Goal: Understand process/instructions: Learn about a topic

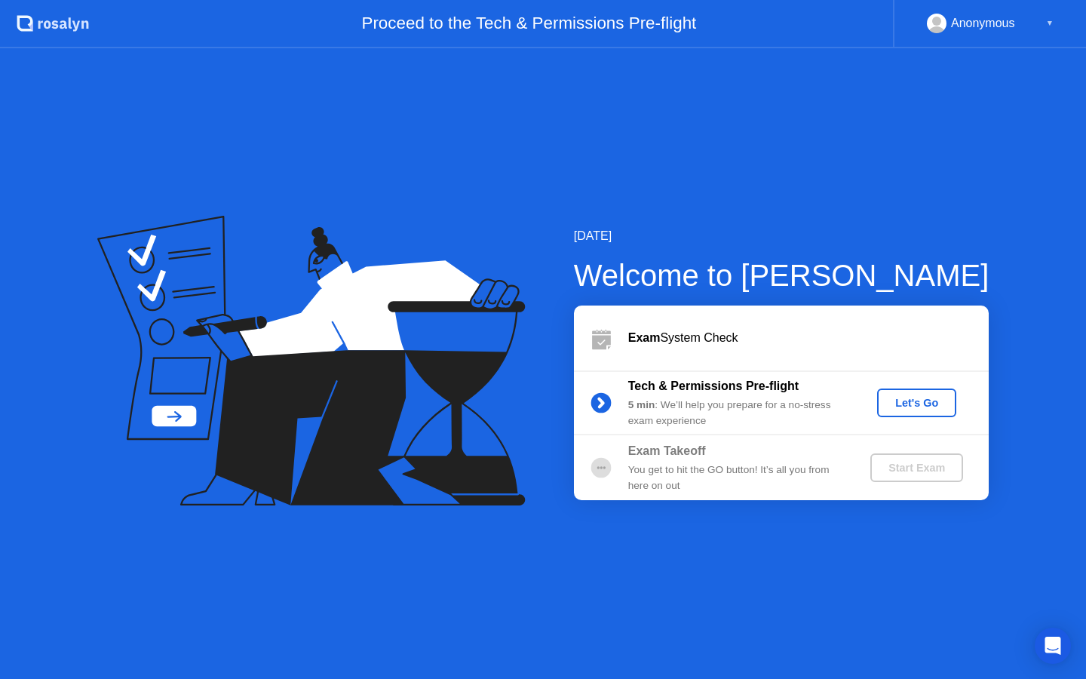
click at [928, 409] on div "Let's Go" at bounding box center [916, 403] width 67 height 12
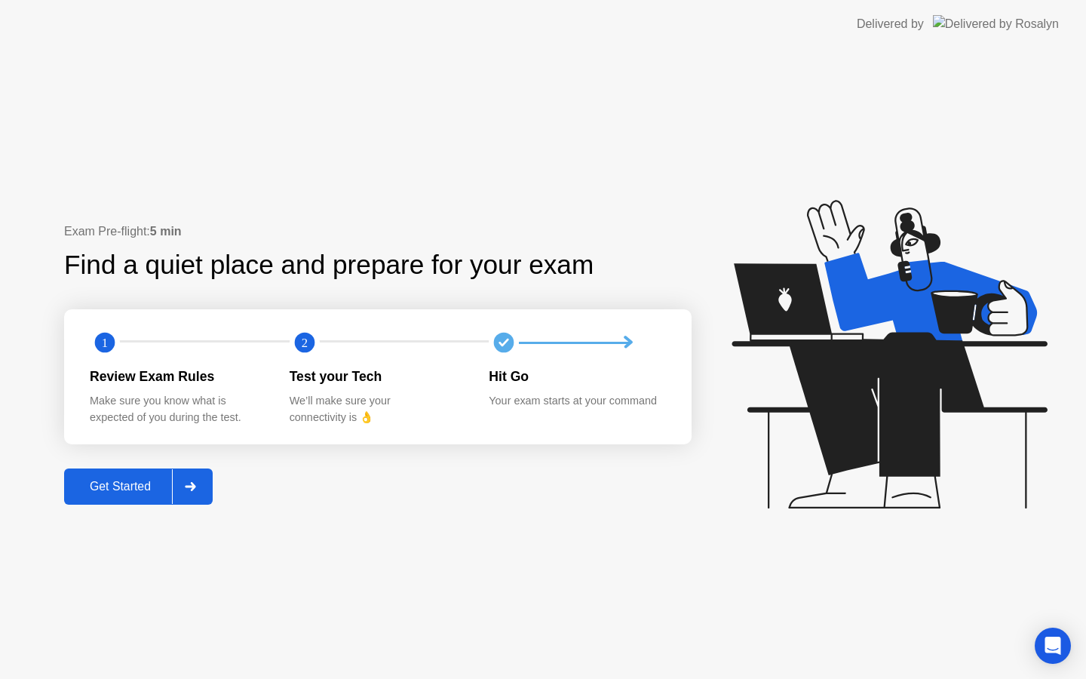
click at [103, 492] on div "Get Started" at bounding box center [120, 487] width 103 height 14
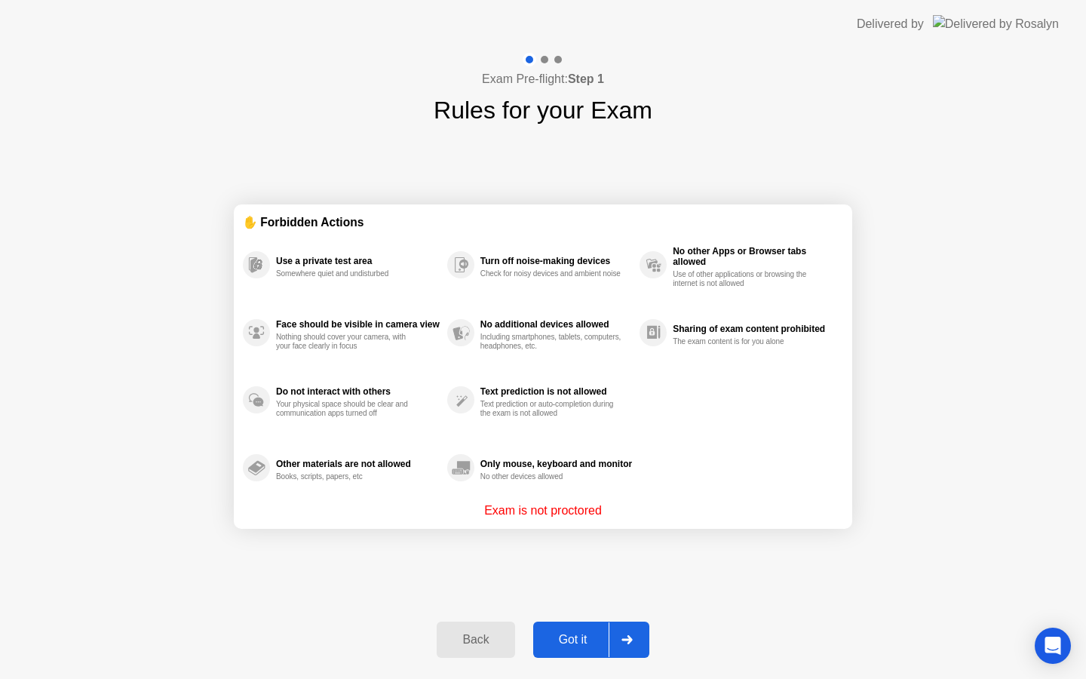
click at [565, 647] on div "Got it" at bounding box center [573, 640] width 71 height 14
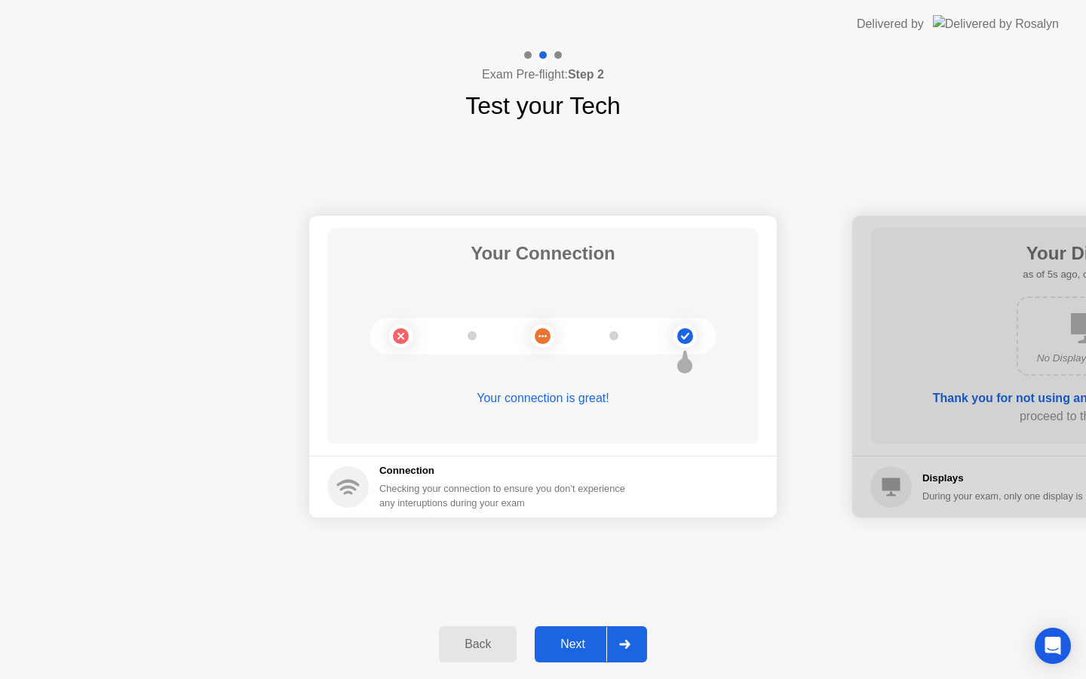
drag, startPoint x: 573, startPoint y: 404, endPoint x: 496, endPoint y: 405, distance: 76.2
click at [497, 404] on div "Your connection is great!" at bounding box center [543, 398] width 432 height 18
click at [568, 644] on div "Next" at bounding box center [572, 644] width 67 height 14
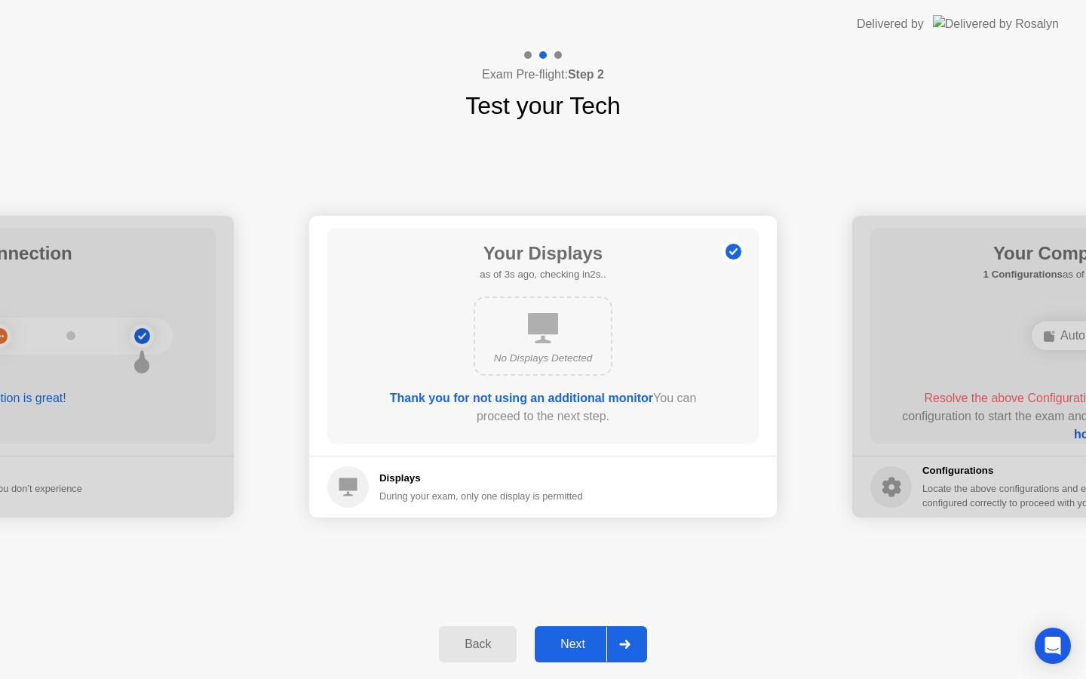
click at [554, 324] on icon at bounding box center [543, 328] width 30 height 30
click at [577, 656] on button "Next" at bounding box center [591, 644] width 112 height 36
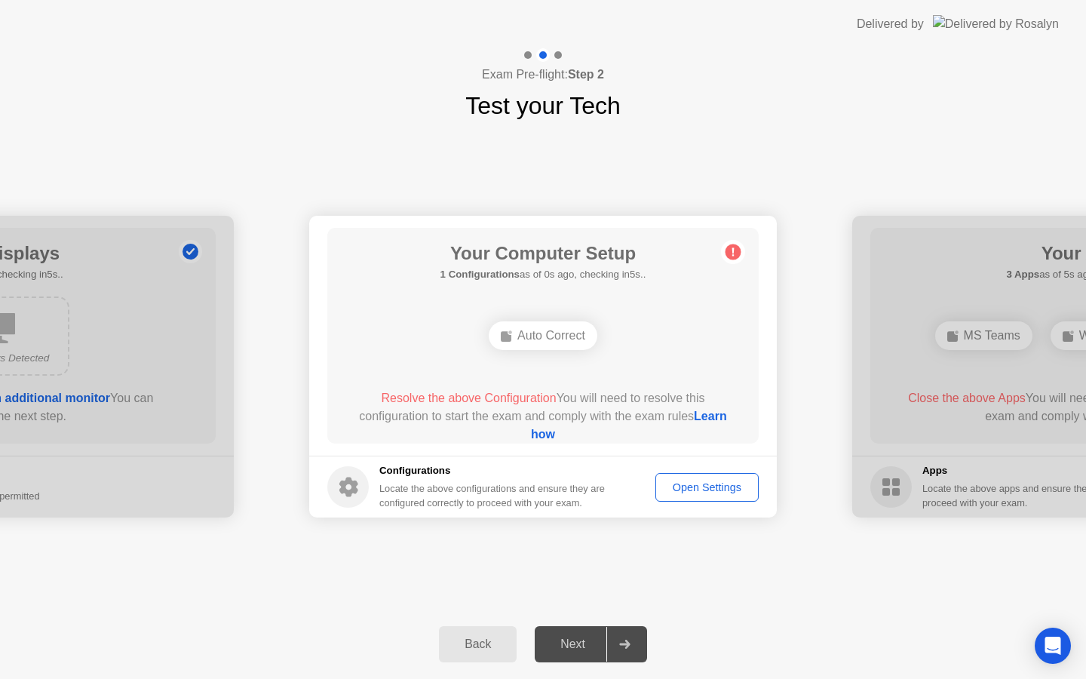
click at [523, 336] on div "Auto Correct" at bounding box center [543, 335] width 109 height 29
click at [551, 345] on div "Auto Correct" at bounding box center [543, 335] width 109 height 29
click at [526, 337] on div "Auto Correct" at bounding box center [543, 335] width 109 height 29
click at [546, 434] on link "Learn how" at bounding box center [629, 425] width 196 height 31
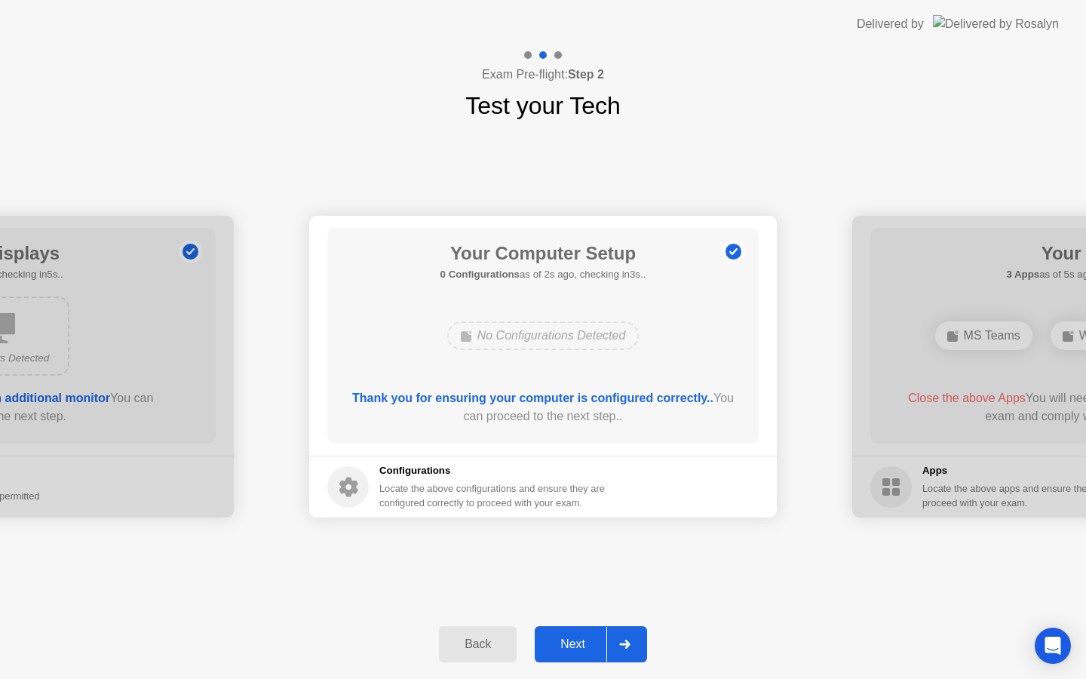
click at [572, 650] on div "Next" at bounding box center [572, 644] width 67 height 14
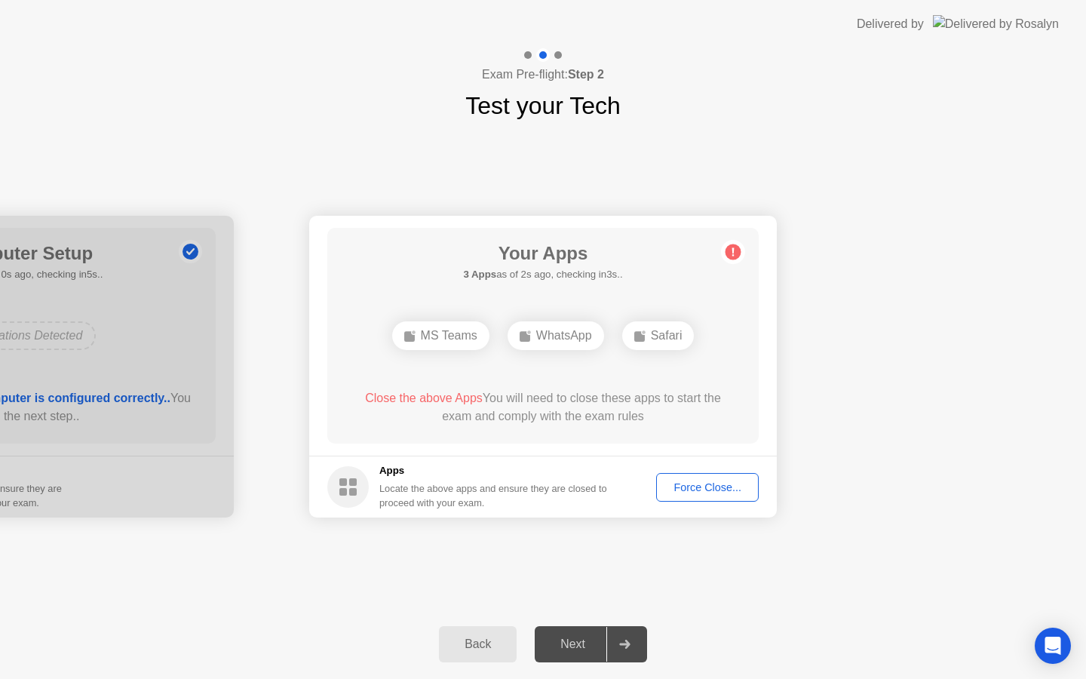
click at [470, 655] on button "Back" at bounding box center [478, 644] width 78 height 36
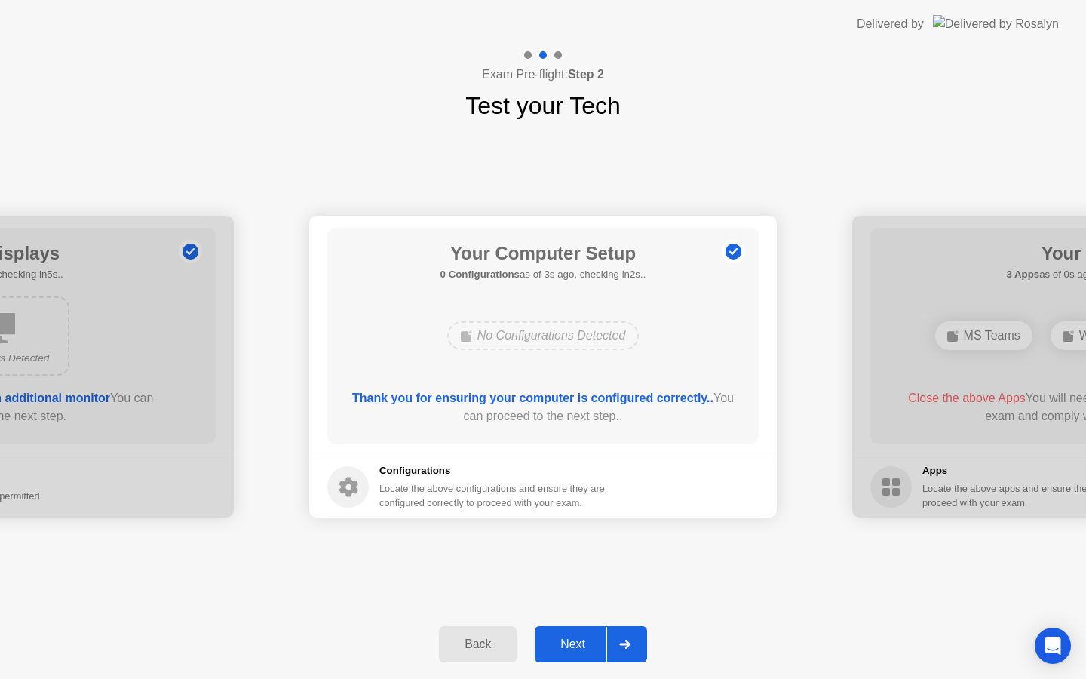
click at [560, 640] on div "Next" at bounding box center [572, 644] width 67 height 14
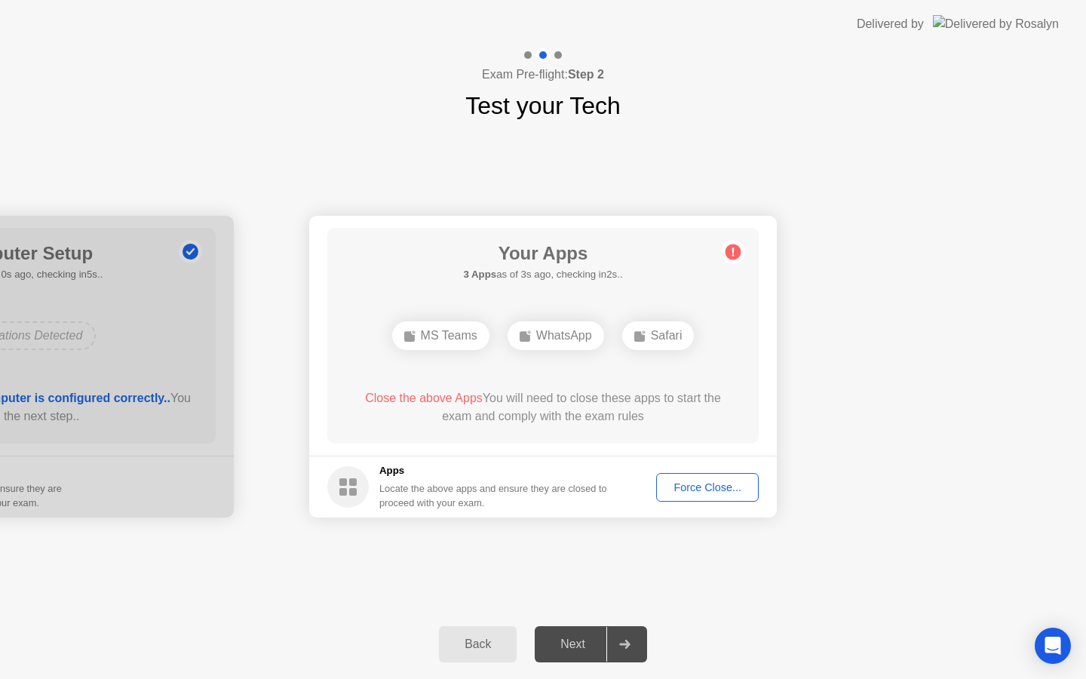
click at [478, 651] on div "Back" at bounding box center [478, 644] width 69 height 14
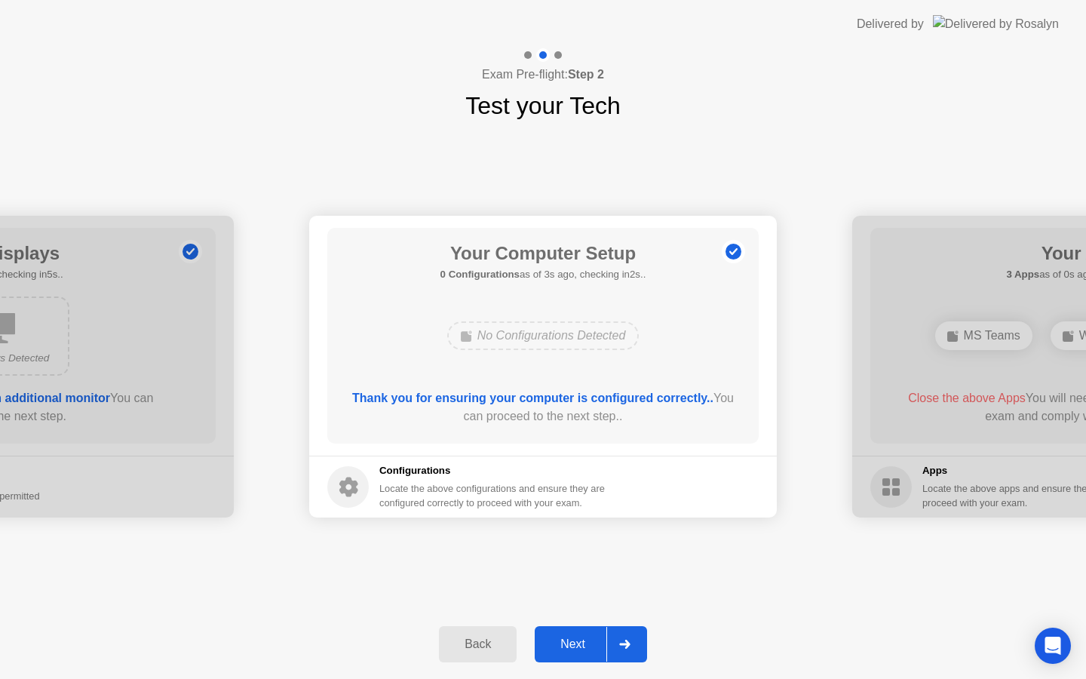
click at [573, 654] on button "Next" at bounding box center [591, 644] width 112 height 36
